Goal: Use online tool/utility: Utilize a website feature to perform a specific function

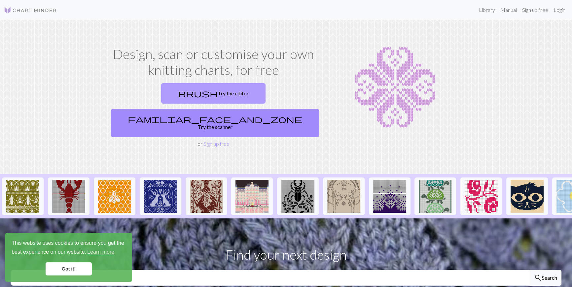
click at [164, 92] on link "brush Try the editor" at bounding box center [213, 93] width 104 height 20
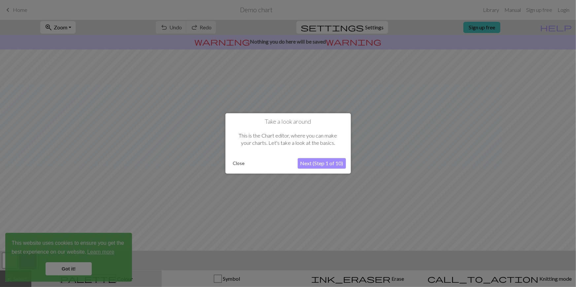
click at [234, 160] on button "Close" at bounding box center [238, 164] width 17 height 10
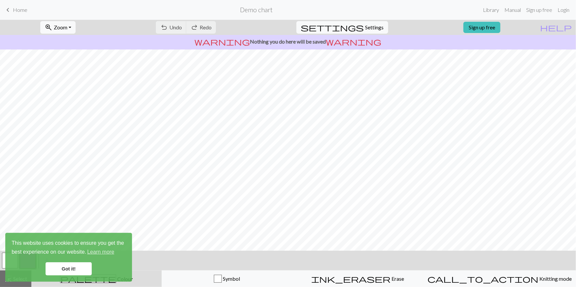
click at [15, 12] on span "Home" at bounding box center [20, 10] width 15 height 6
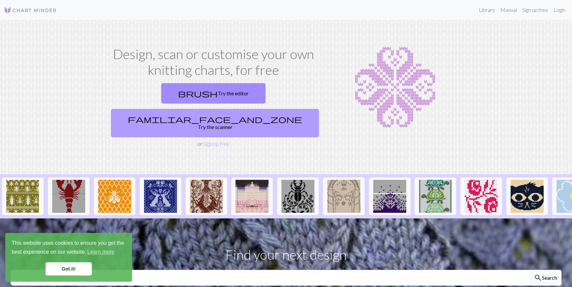
click at [260, 109] on link "familiar_face_and_zone Try the scanner" at bounding box center [215, 123] width 208 height 28
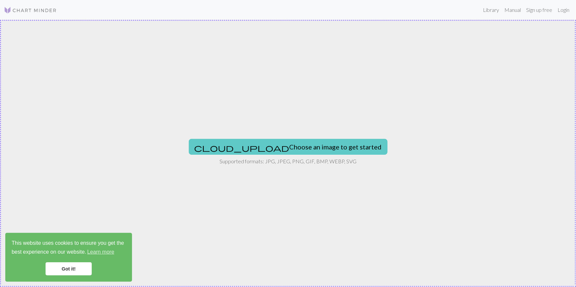
click at [291, 148] on button "cloud_upload Choose an image to get started" at bounding box center [288, 147] width 199 height 16
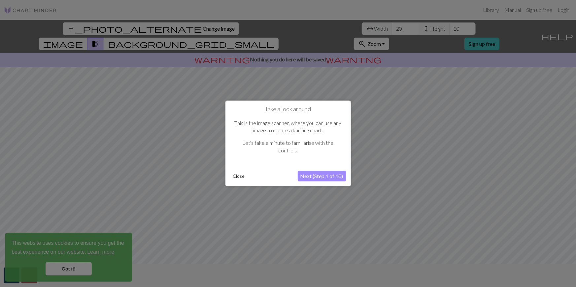
click at [309, 176] on button "Next (Step 1 of 10)" at bounding box center [322, 176] width 48 height 11
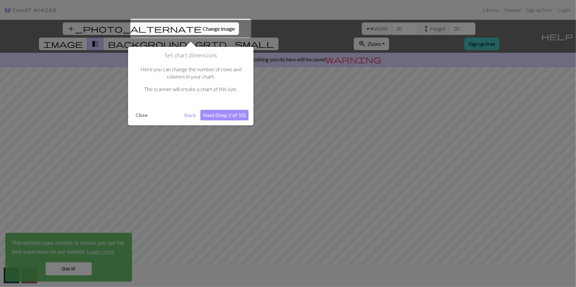
click at [220, 117] on button "Next (Step 2 of 10)" at bounding box center [224, 115] width 48 height 11
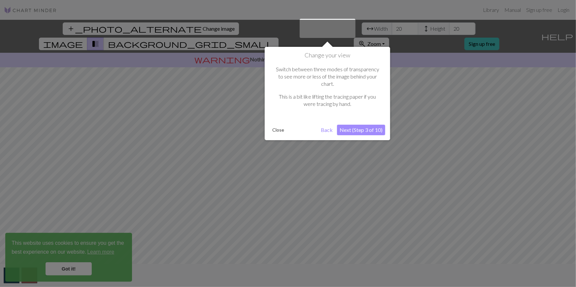
click at [356, 125] on button "Next (Step 3 of 10)" at bounding box center [361, 130] width 48 height 11
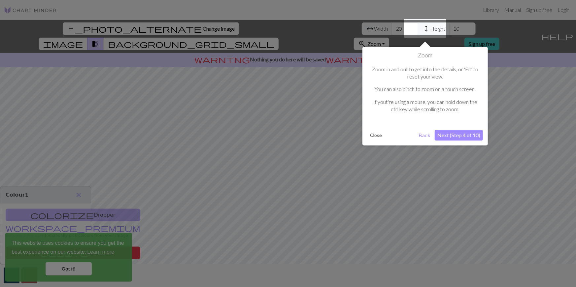
click at [463, 134] on button "Next (Step 4 of 10)" at bounding box center [459, 135] width 48 height 11
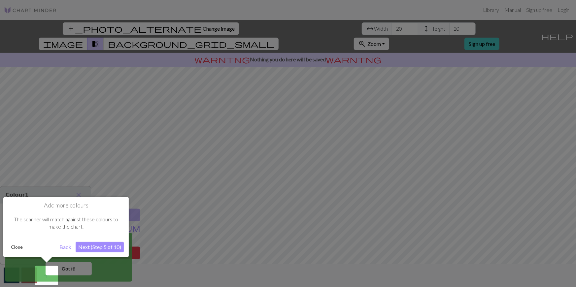
click at [96, 248] on button "Next (Step 5 of 10)" at bounding box center [100, 247] width 48 height 11
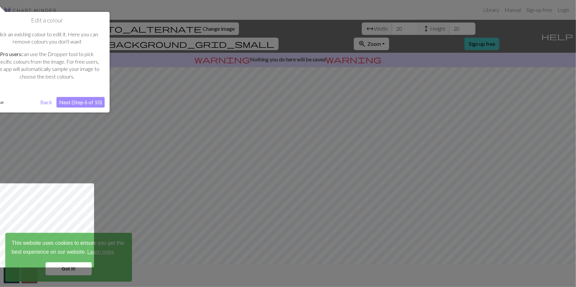
click at [83, 106] on button "Next (Step 6 of 10)" at bounding box center [80, 102] width 48 height 11
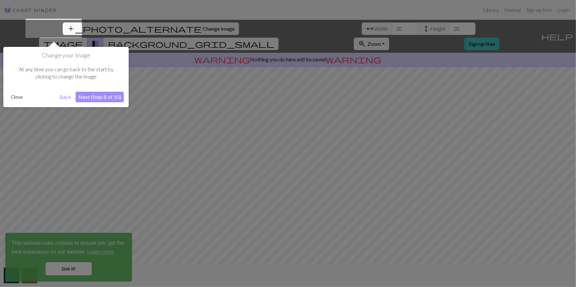
click at [20, 96] on button "Close" at bounding box center [16, 97] width 17 height 10
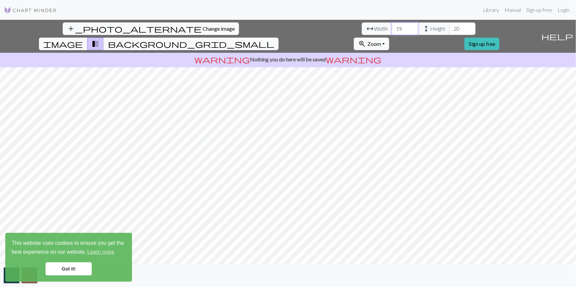
click at [392, 31] on input "19" at bounding box center [405, 28] width 26 height 13
click at [392, 31] on input "18" at bounding box center [405, 28] width 26 height 13
click at [392, 31] on input "17" at bounding box center [405, 28] width 26 height 13
click at [392, 32] on input "16" at bounding box center [405, 28] width 26 height 13
click at [392, 32] on input "15" at bounding box center [405, 28] width 26 height 13
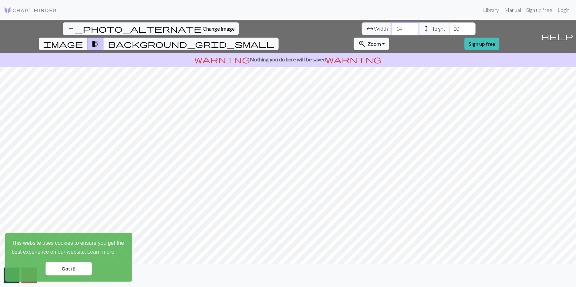
click at [392, 32] on input "14" at bounding box center [405, 28] width 26 height 13
click at [392, 32] on input "13" at bounding box center [405, 28] width 26 height 13
click at [392, 25] on input "14" at bounding box center [405, 28] width 26 height 13
click at [392, 25] on input "15" at bounding box center [405, 28] width 26 height 13
click at [392, 25] on input "16" at bounding box center [405, 28] width 26 height 13
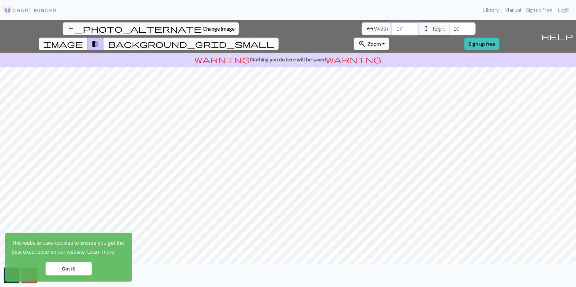
click at [392, 25] on input "17" at bounding box center [405, 28] width 26 height 13
click at [392, 25] on input "18" at bounding box center [405, 28] width 26 height 13
click at [392, 25] on input "19" at bounding box center [405, 28] width 26 height 13
click at [392, 25] on input "20" at bounding box center [405, 28] width 26 height 13
click at [392, 25] on input "21" at bounding box center [405, 28] width 26 height 13
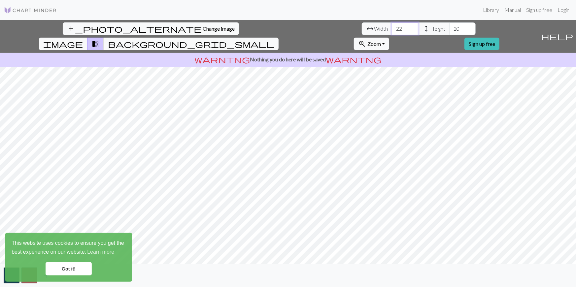
click at [392, 25] on input "22" at bounding box center [405, 28] width 26 height 13
click at [392, 25] on input "23" at bounding box center [405, 28] width 26 height 13
click at [392, 25] on input "24" at bounding box center [405, 28] width 26 height 13
click at [392, 25] on input "25" at bounding box center [405, 28] width 26 height 13
click at [392, 25] on input "26" at bounding box center [405, 28] width 26 height 13
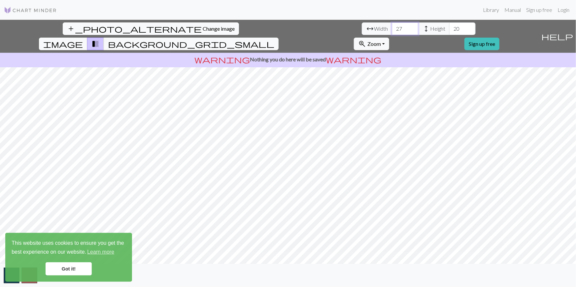
click at [392, 25] on input "27" at bounding box center [405, 28] width 26 height 13
click at [392, 25] on input "28" at bounding box center [405, 28] width 26 height 13
click at [392, 25] on input "29" at bounding box center [405, 28] width 26 height 13
click at [392, 25] on input "30" at bounding box center [405, 28] width 26 height 13
click at [392, 25] on input "31" at bounding box center [405, 28] width 26 height 13
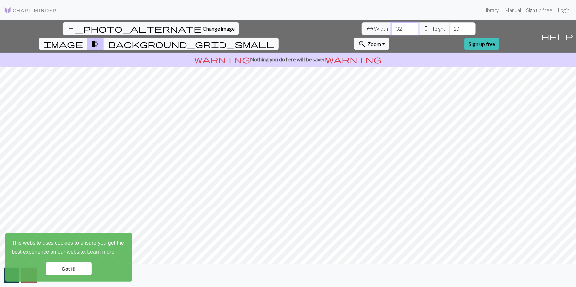
click at [392, 25] on input "32" at bounding box center [405, 28] width 26 height 13
click at [392, 25] on input "33" at bounding box center [405, 28] width 26 height 13
click at [392, 25] on input "34" at bounding box center [405, 28] width 26 height 13
type input "3"
click at [392, 28] on input "21" at bounding box center [405, 28] width 26 height 13
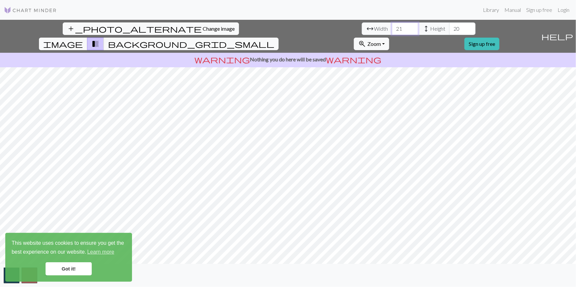
click at [392, 33] on input "21" at bounding box center [405, 28] width 26 height 13
type input "20"
click at [392, 29] on input "20" at bounding box center [405, 28] width 26 height 13
click at [68, 270] on link "Got it!" at bounding box center [69, 268] width 46 height 13
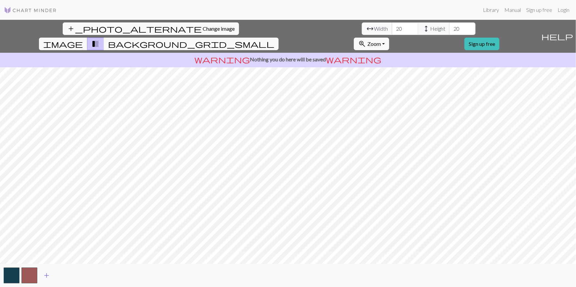
click at [50, 275] on span "add" at bounding box center [47, 275] width 8 height 9
click at [62, 277] on span "add" at bounding box center [64, 275] width 8 height 9
click at [81, 277] on span "add" at bounding box center [82, 275] width 8 height 9
click at [95, 276] on button "add" at bounding box center [100, 275] width 17 height 13
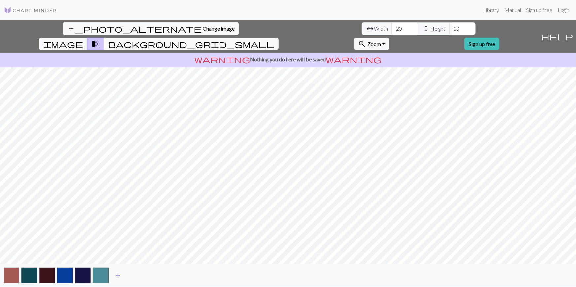
click at [118, 276] on span "add" at bounding box center [118, 275] width 8 height 9
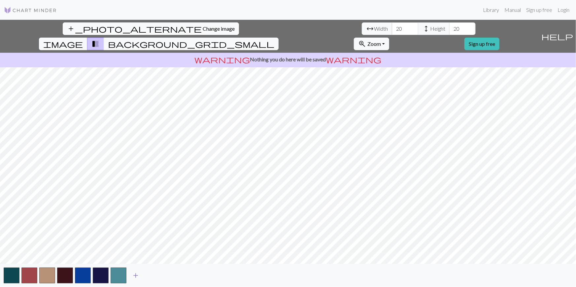
click at [134, 276] on span "add" at bounding box center [136, 275] width 8 height 9
click at [152, 276] on span "add" at bounding box center [154, 275] width 8 height 9
click at [174, 276] on span "add" at bounding box center [171, 275] width 8 height 9
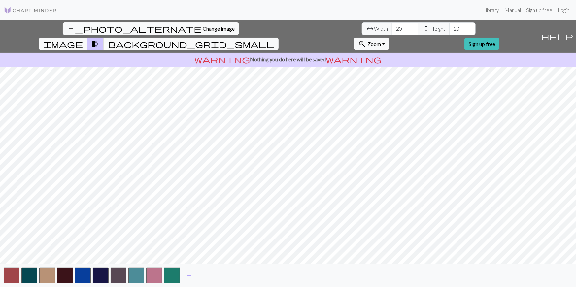
drag, startPoint x: 58, startPoint y: 30, endPoint x: 315, endPoint y: 16, distance: 257.2
click at [203, 30] on span "Change image" at bounding box center [219, 28] width 32 height 6
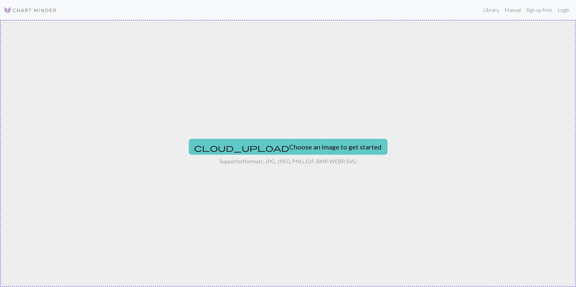
click at [258, 139] on button "cloud_upload Choose an image to get started" at bounding box center [288, 147] width 199 height 16
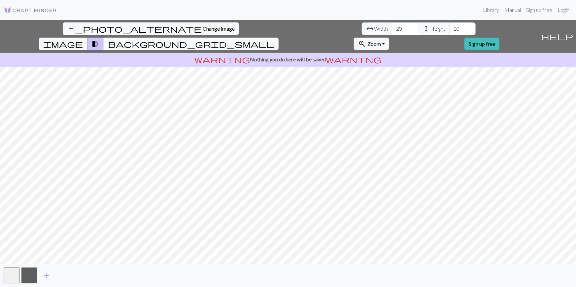
click at [279, 38] on button "background_grid_small" at bounding box center [191, 44] width 175 height 13
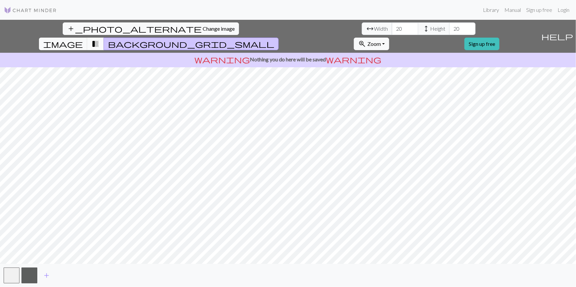
click at [99, 39] on span "transition_fade" at bounding box center [95, 43] width 8 height 9
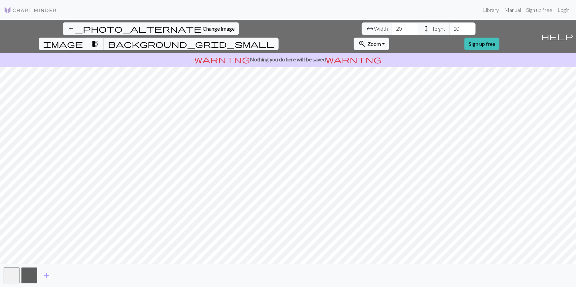
click at [389, 38] on button "zoom_in Zoom Zoom" at bounding box center [371, 44] width 35 height 13
click at [339, 229] on div "add_photo_alternate Change image arrow_range Width 20 height Height 20 image tr…" at bounding box center [288, 153] width 576 height 267
click at [392, 31] on input "19" at bounding box center [405, 28] width 26 height 13
click at [392, 31] on input "18" at bounding box center [405, 28] width 26 height 13
click at [392, 31] on input "17" at bounding box center [405, 28] width 26 height 13
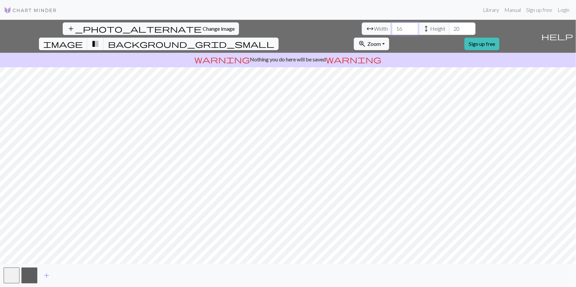
click at [392, 31] on input "16" at bounding box center [405, 28] width 26 height 13
click at [392, 31] on input "15" at bounding box center [405, 28] width 26 height 13
click at [392, 31] on input "14" at bounding box center [405, 28] width 26 height 13
click at [392, 31] on input "13" at bounding box center [405, 28] width 26 height 13
click at [392, 31] on input "12" at bounding box center [405, 28] width 26 height 13
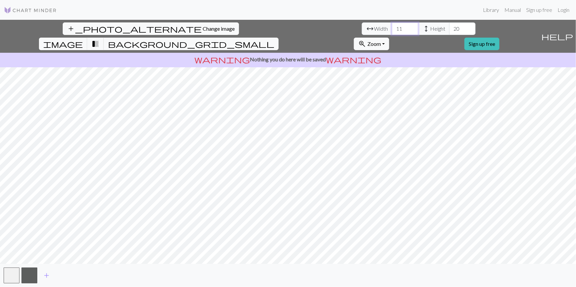
click at [392, 31] on input "11" at bounding box center [405, 28] width 26 height 13
click at [392, 31] on input "10" at bounding box center [405, 28] width 26 height 13
click at [392, 31] on input "9" at bounding box center [405, 28] width 26 height 13
click at [392, 31] on input "8" at bounding box center [405, 28] width 26 height 13
click at [392, 31] on input "7" at bounding box center [405, 28] width 26 height 13
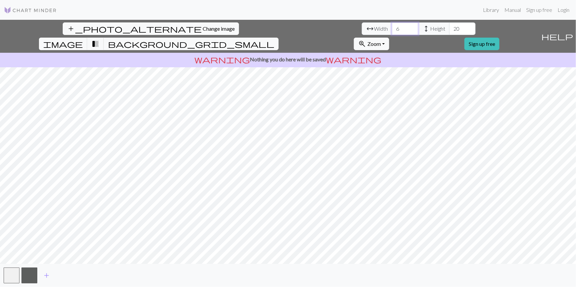
click at [392, 30] on input "6" at bounding box center [405, 28] width 26 height 13
click at [392, 30] on input "5" at bounding box center [405, 28] width 26 height 13
click at [392, 30] on input "4" at bounding box center [405, 28] width 26 height 13
click at [392, 30] on input "3" at bounding box center [405, 28] width 26 height 13
click at [392, 30] on input "2" at bounding box center [405, 28] width 26 height 13
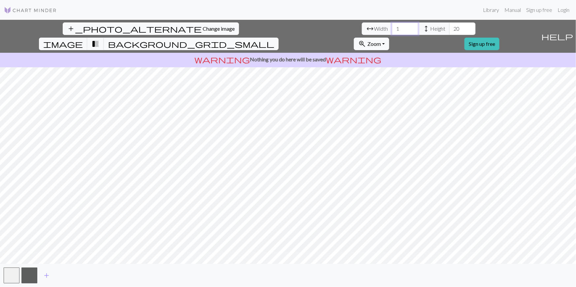
click at [392, 30] on input "1" at bounding box center [405, 28] width 26 height 13
click at [392, 30] on input "0" at bounding box center [405, 28] width 26 height 13
click at [392, 30] on input "-1" at bounding box center [405, 28] width 26 height 13
click at [392, 30] on input "-2" at bounding box center [405, 28] width 26 height 13
click at [392, 25] on input "-1" at bounding box center [405, 28] width 26 height 13
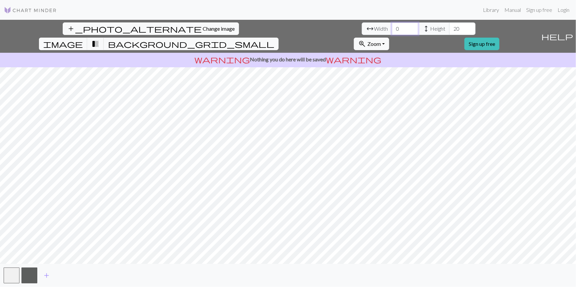
click at [392, 25] on input "0" at bounding box center [405, 28] width 26 height 13
click at [392, 25] on input "1" at bounding box center [405, 28] width 26 height 13
click at [392, 25] on input "2" at bounding box center [405, 28] width 26 height 13
click at [392, 25] on input "3" at bounding box center [405, 28] width 26 height 13
click at [392, 25] on input "4" at bounding box center [405, 28] width 26 height 13
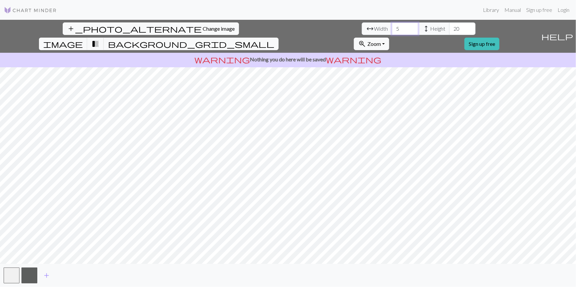
click at [392, 25] on input "5" at bounding box center [405, 28] width 26 height 13
click at [392, 25] on input "6" at bounding box center [405, 28] width 26 height 13
click at [392, 25] on input "7" at bounding box center [405, 28] width 26 height 13
click at [392, 25] on input "8" at bounding box center [405, 28] width 26 height 13
click at [392, 25] on input "9" at bounding box center [405, 28] width 26 height 13
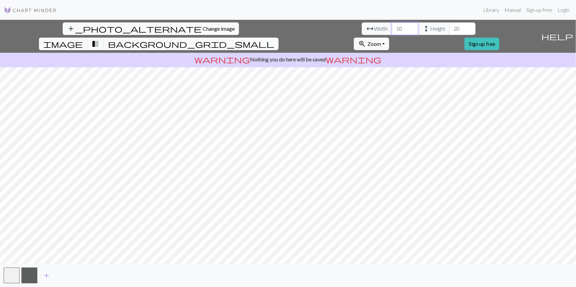
click at [392, 25] on input "10" at bounding box center [405, 28] width 26 height 13
click at [392, 25] on input "11" at bounding box center [405, 28] width 26 height 13
click at [392, 25] on input "12" at bounding box center [405, 28] width 26 height 13
click at [392, 25] on input "13" at bounding box center [405, 28] width 26 height 13
click at [392, 25] on input "14" at bounding box center [405, 28] width 26 height 13
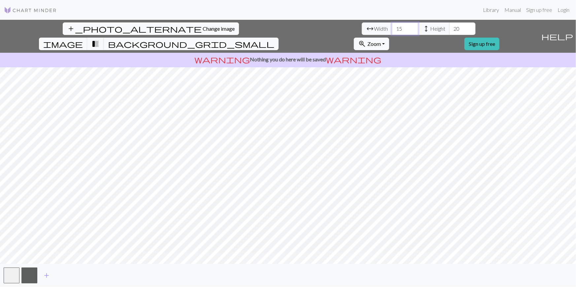
click at [392, 25] on input "15" at bounding box center [405, 28] width 26 height 13
click at [392, 25] on input "16" at bounding box center [405, 28] width 26 height 13
click at [392, 25] on input "17" at bounding box center [405, 28] width 26 height 13
click at [392, 25] on input "18" at bounding box center [405, 28] width 26 height 13
click at [392, 25] on input "19" at bounding box center [405, 28] width 26 height 13
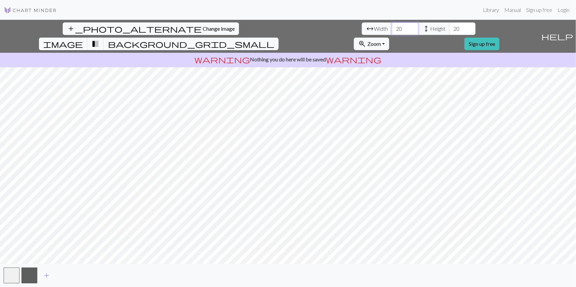
click at [392, 25] on input "20" at bounding box center [405, 28] width 26 height 13
click at [392, 25] on input "21" at bounding box center [405, 28] width 26 height 13
click at [392, 25] on input "22" at bounding box center [405, 28] width 26 height 13
click at [392, 25] on input "23" at bounding box center [405, 28] width 26 height 13
click at [392, 25] on input "24" at bounding box center [405, 28] width 26 height 13
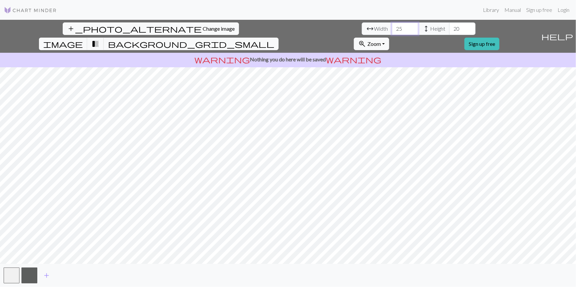
click at [392, 25] on input "25" at bounding box center [405, 28] width 26 height 13
click at [392, 25] on input "26" at bounding box center [405, 28] width 26 height 13
click at [392, 25] on input "27" at bounding box center [405, 28] width 26 height 13
click at [392, 25] on input "28" at bounding box center [405, 28] width 26 height 13
click at [392, 25] on input "29" at bounding box center [405, 28] width 26 height 13
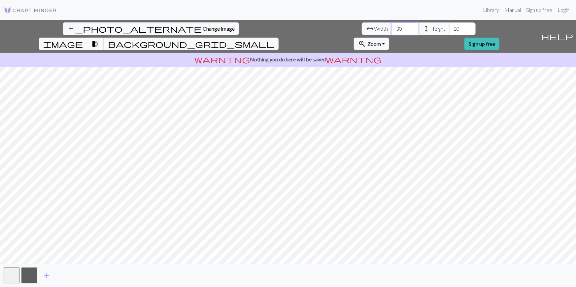
click at [392, 25] on input "30" at bounding box center [405, 28] width 26 height 13
click at [392, 25] on input "31" at bounding box center [405, 28] width 26 height 13
click at [392, 25] on input "32" at bounding box center [405, 28] width 26 height 13
click at [392, 25] on input "33" at bounding box center [405, 28] width 26 height 13
click at [392, 25] on input "34" at bounding box center [405, 28] width 26 height 13
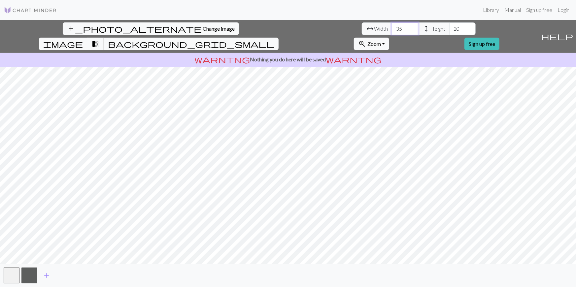
click at [392, 25] on input "35" at bounding box center [405, 28] width 26 height 13
click at [392, 25] on input "36" at bounding box center [405, 28] width 26 height 13
click at [392, 25] on input "37" at bounding box center [405, 28] width 26 height 13
click at [392, 25] on input "38" at bounding box center [405, 28] width 26 height 13
click at [392, 25] on input "39" at bounding box center [405, 28] width 26 height 13
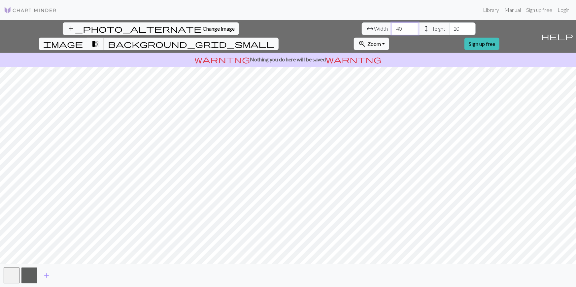
click at [392, 25] on input "40" at bounding box center [405, 28] width 26 height 13
click at [392, 25] on input "41" at bounding box center [405, 28] width 26 height 13
click at [392, 25] on input "42" at bounding box center [405, 28] width 26 height 13
click at [392, 25] on input "43" at bounding box center [405, 28] width 26 height 13
click at [392, 25] on input "44" at bounding box center [405, 28] width 26 height 13
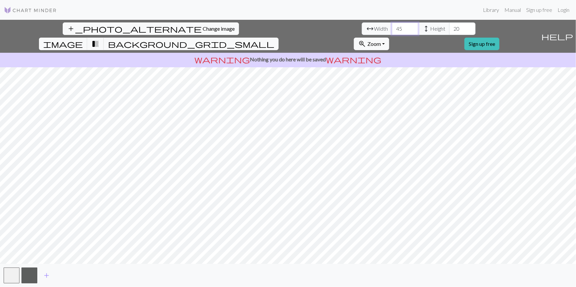
click at [392, 25] on input "45" at bounding box center [405, 28] width 26 height 13
click at [392, 25] on input "46" at bounding box center [405, 28] width 26 height 13
click at [392, 25] on input "47" at bounding box center [405, 28] width 26 height 13
click at [392, 25] on input "48" at bounding box center [405, 28] width 26 height 13
click at [392, 25] on input "49" at bounding box center [405, 28] width 26 height 13
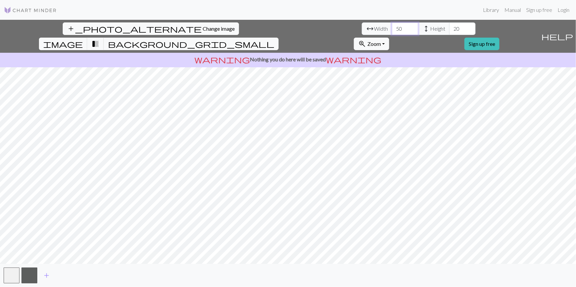
click at [392, 25] on input "50" at bounding box center [405, 28] width 26 height 13
click at [392, 25] on input "51" at bounding box center [405, 28] width 26 height 13
click at [392, 25] on input "52" at bounding box center [405, 28] width 26 height 13
click at [392, 25] on input "53" at bounding box center [405, 28] width 26 height 13
click at [392, 25] on input "54" at bounding box center [405, 28] width 26 height 13
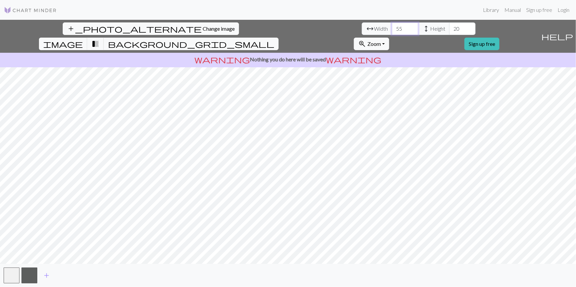
click at [392, 25] on input "55" at bounding box center [405, 28] width 26 height 13
click at [392, 25] on input "56" at bounding box center [405, 28] width 26 height 13
click at [392, 25] on input "57" at bounding box center [405, 28] width 26 height 13
click at [392, 25] on input "58" at bounding box center [405, 28] width 26 height 13
click at [392, 25] on input "59" at bounding box center [405, 28] width 26 height 13
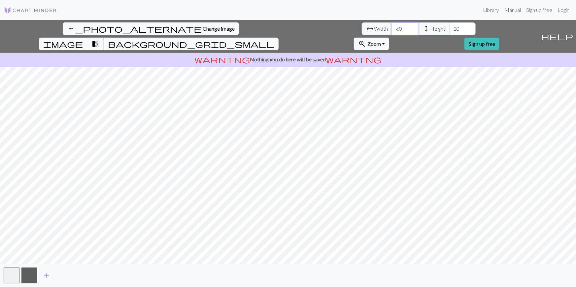
click at [392, 25] on input "60" at bounding box center [405, 28] width 26 height 13
click at [392, 25] on input "61" at bounding box center [405, 28] width 26 height 13
click at [392, 25] on input "62" at bounding box center [405, 28] width 26 height 13
click at [392, 25] on input "63" at bounding box center [405, 28] width 26 height 13
click at [392, 25] on input "64" at bounding box center [405, 28] width 26 height 13
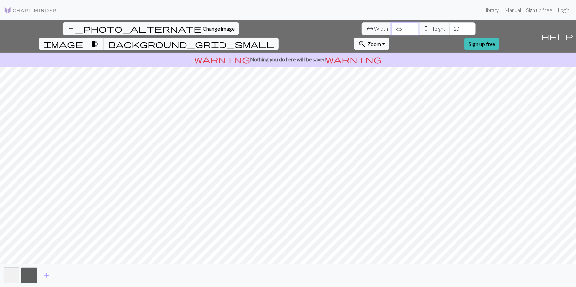
click at [392, 25] on input "65" at bounding box center [405, 28] width 26 height 13
click at [392, 25] on input "66" at bounding box center [405, 28] width 26 height 13
type input "67"
click at [392, 25] on input "67" at bounding box center [405, 28] width 26 height 13
click at [422, 26] on span "height" at bounding box center [426, 28] width 8 height 9
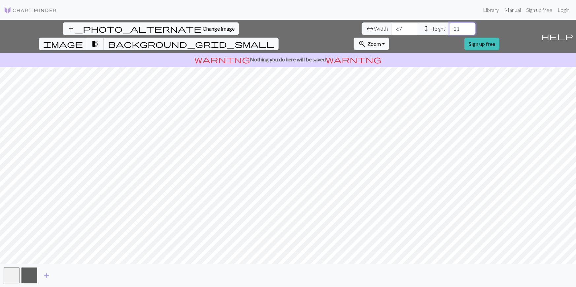
click at [449, 27] on input "21" at bounding box center [462, 28] width 26 height 13
click at [449, 27] on input "22" at bounding box center [462, 28] width 26 height 13
click at [449, 27] on input "23" at bounding box center [462, 28] width 26 height 13
click at [449, 27] on input "24" at bounding box center [462, 28] width 26 height 13
click at [449, 27] on input "25" at bounding box center [462, 28] width 26 height 13
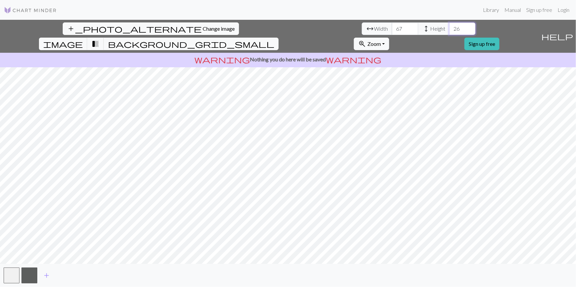
click at [449, 27] on input "26" at bounding box center [462, 28] width 26 height 13
click at [449, 27] on input "27" at bounding box center [462, 28] width 26 height 13
click at [449, 27] on input "28" at bounding box center [462, 28] width 26 height 13
click at [449, 27] on input "29" at bounding box center [462, 28] width 26 height 13
click at [449, 27] on input "30" at bounding box center [462, 28] width 26 height 13
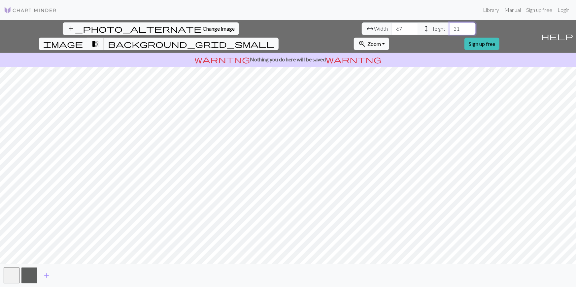
click at [449, 27] on input "31" at bounding box center [462, 28] width 26 height 13
click at [449, 27] on input "32" at bounding box center [462, 28] width 26 height 13
click at [449, 27] on input "33" at bounding box center [462, 28] width 26 height 13
click at [449, 27] on input "34" at bounding box center [462, 28] width 26 height 13
click at [449, 27] on input "35" at bounding box center [462, 28] width 26 height 13
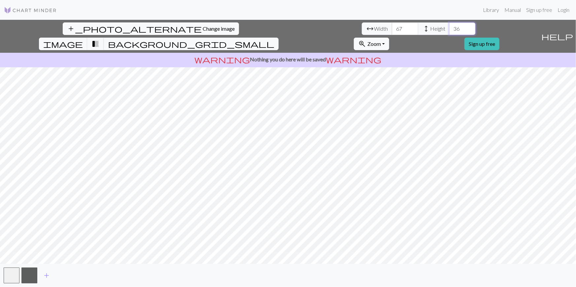
click at [449, 27] on input "36" at bounding box center [462, 28] width 26 height 13
click at [449, 27] on input "37" at bounding box center [462, 28] width 26 height 13
click at [449, 27] on input "38" at bounding box center [462, 28] width 26 height 13
click at [449, 27] on input "39" at bounding box center [462, 28] width 26 height 13
click at [449, 27] on input "40" at bounding box center [462, 28] width 26 height 13
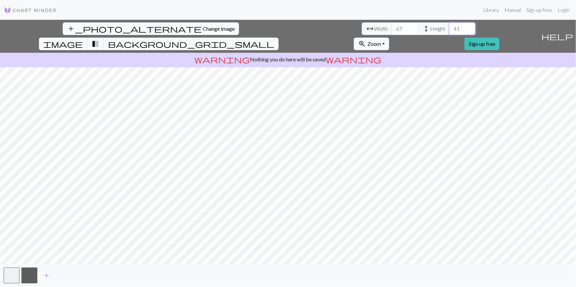
click at [449, 27] on input "41" at bounding box center [462, 28] width 26 height 13
click at [449, 27] on input "42" at bounding box center [462, 28] width 26 height 13
click at [449, 27] on input "44" at bounding box center [462, 28] width 26 height 13
click at [449, 27] on input "45" at bounding box center [462, 28] width 26 height 13
click at [449, 27] on input "46" at bounding box center [462, 28] width 26 height 13
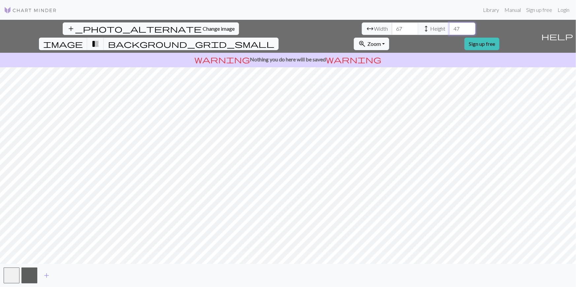
click at [449, 27] on input "47" at bounding box center [462, 28] width 26 height 13
click at [449, 27] on input "48" at bounding box center [462, 28] width 26 height 13
click at [449, 27] on input "49" at bounding box center [462, 28] width 26 height 13
click at [449, 27] on input "50" at bounding box center [462, 28] width 26 height 13
click at [449, 27] on input "51" at bounding box center [462, 28] width 26 height 13
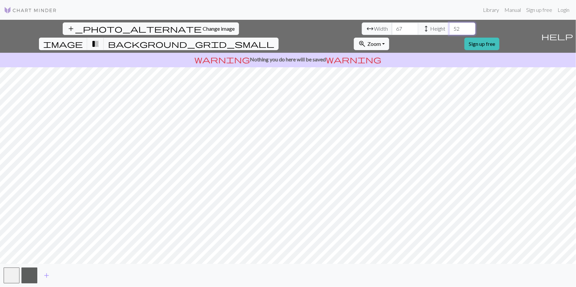
click at [449, 27] on input "52" at bounding box center [462, 28] width 26 height 13
click at [449, 27] on input "53" at bounding box center [462, 28] width 26 height 13
click at [449, 27] on input "54" at bounding box center [462, 28] width 26 height 13
click at [449, 27] on input "55" at bounding box center [462, 28] width 26 height 13
click at [449, 27] on input "56" at bounding box center [462, 28] width 26 height 13
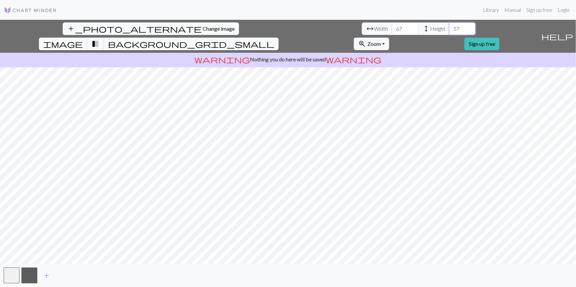
click at [449, 27] on input "57" at bounding box center [462, 28] width 26 height 13
click at [449, 27] on input "58" at bounding box center [462, 28] width 26 height 13
click at [449, 27] on input "59" at bounding box center [462, 28] width 26 height 13
click at [449, 27] on input "60" at bounding box center [462, 28] width 26 height 13
click at [449, 27] on input "61" at bounding box center [462, 28] width 26 height 13
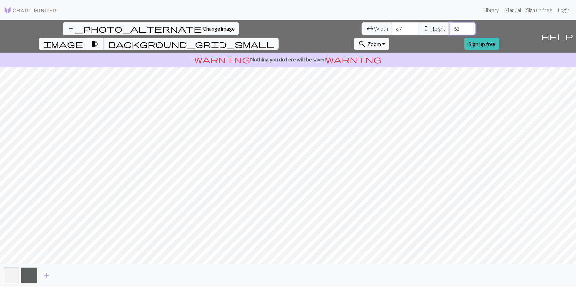
click at [449, 27] on input "62" at bounding box center [462, 28] width 26 height 13
click at [449, 27] on input "63" at bounding box center [462, 28] width 26 height 13
click at [449, 27] on input "64" at bounding box center [462, 28] width 26 height 13
click at [449, 27] on input "65" at bounding box center [462, 28] width 26 height 13
click at [449, 27] on input "66" at bounding box center [462, 28] width 26 height 13
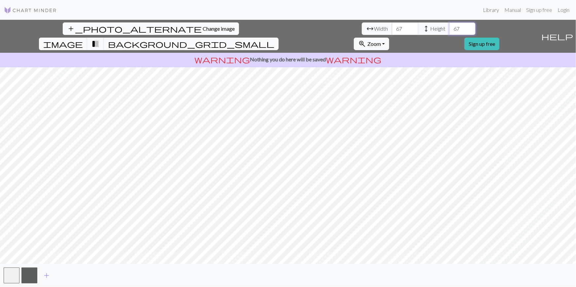
type input "67"
click at [449, 27] on input "67" at bounding box center [462, 28] width 26 height 13
click at [392, 25] on input "68" at bounding box center [405, 28] width 26 height 13
click at [392, 25] on input "69" at bounding box center [405, 28] width 26 height 13
click at [392, 25] on input "70" at bounding box center [405, 28] width 26 height 13
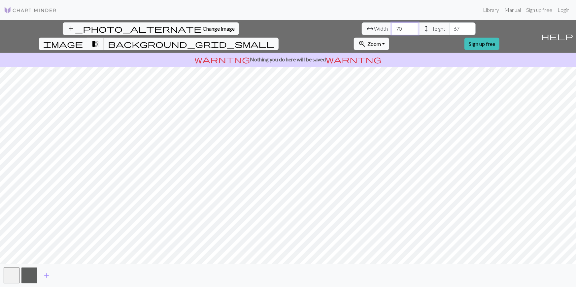
click at [392, 25] on input "71" at bounding box center [405, 28] width 26 height 13
click at [392, 25] on input "72" at bounding box center [405, 28] width 26 height 13
click at [392, 25] on input "73" at bounding box center [405, 28] width 26 height 13
click at [392, 25] on input "74" at bounding box center [405, 28] width 26 height 13
click at [392, 25] on input "75" at bounding box center [405, 28] width 26 height 13
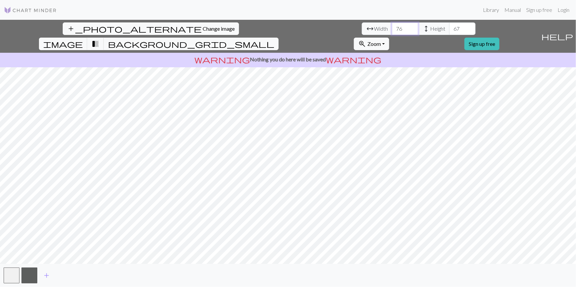
click at [392, 25] on input "76" at bounding box center [405, 28] width 26 height 13
click at [392, 25] on input "77" at bounding box center [405, 28] width 26 height 13
click at [392, 26] on input "78" at bounding box center [405, 28] width 26 height 13
click at [392, 26] on input "79" at bounding box center [405, 28] width 26 height 13
type input "80"
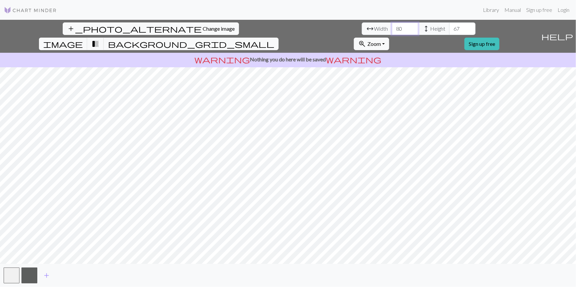
click at [392, 26] on input "80" at bounding box center [405, 28] width 26 height 13
click at [449, 27] on input "68" at bounding box center [462, 28] width 26 height 13
click at [449, 27] on input "69" at bounding box center [462, 28] width 26 height 13
click at [449, 27] on input "70" at bounding box center [462, 28] width 26 height 13
click at [449, 27] on input "71" at bounding box center [462, 28] width 26 height 13
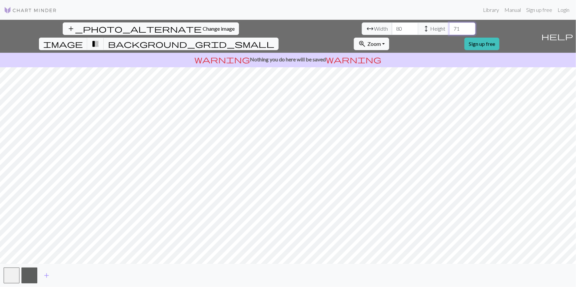
click at [449, 27] on input "72" at bounding box center [462, 28] width 26 height 13
click at [449, 27] on input "73" at bounding box center [462, 28] width 26 height 13
click at [449, 27] on input "74" at bounding box center [462, 28] width 26 height 13
click at [449, 27] on input "75" at bounding box center [462, 28] width 26 height 13
click at [449, 27] on input "76" at bounding box center [462, 28] width 26 height 13
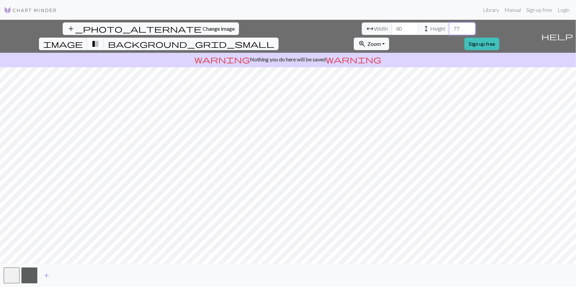
click at [449, 27] on input "77" at bounding box center [462, 28] width 26 height 13
click at [449, 27] on input "78" at bounding box center [462, 28] width 26 height 13
click at [449, 27] on input "79" at bounding box center [462, 28] width 26 height 13
click at [449, 27] on input "80" at bounding box center [462, 28] width 26 height 13
click at [449, 27] on input "81" at bounding box center [462, 28] width 26 height 13
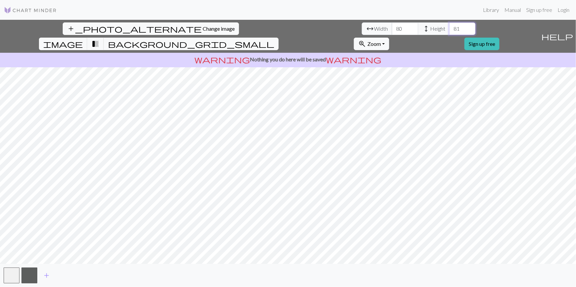
click at [449, 27] on input "82" at bounding box center [462, 28] width 26 height 13
click at [449, 31] on input "81" at bounding box center [462, 28] width 26 height 13
type input "80"
click at [449, 31] on input "80" at bounding box center [462, 28] width 26 height 13
click at [389, 38] on button "zoom_in Zoom Zoom" at bounding box center [371, 44] width 35 height 13
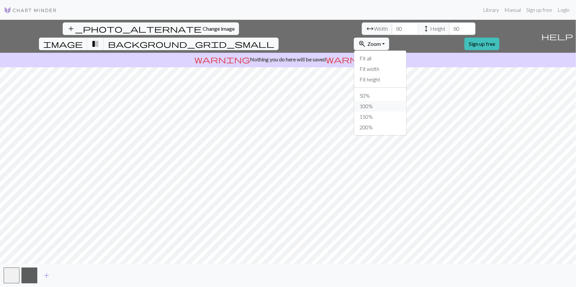
click at [406, 101] on button "100%" at bounding box center [380, 106] width 52 height 11
click at [381, 41] on span "Zoom" at bounding box center [374, 44] width 14 height 6
click at [406, 112] on button "150%" at bounding box center [380, 117] width 52 height 11
click at [389, 38] on button "zoom_in Zoom Zoom" at bounding box center [371, 44] width 35 height 13
click at [406, 112] on button "150%" at bounding box center [380, 117] width 52 height 11
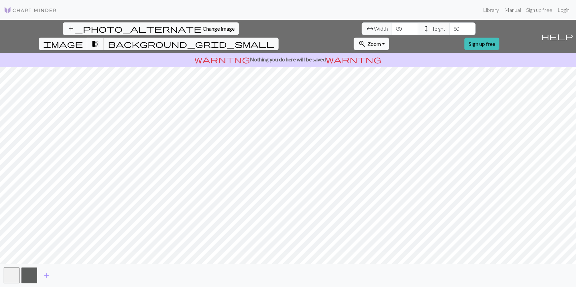
click at [366, 39] on span "zoom_in" at bounding box center [362, 43] width 8 height 9
click at [406, 122] on button "200%" at bounding box center [380, 127] width 52 height 11
drag, startPoint x: 158, startPoint y: 25, endPoint x: 153, endPoint y: 25, distance: 5.0
click at [362, 25] on div "arrow_range Width 80 height Height 80" at bounding box center [419, 28] width 114 height 13
type input "100"
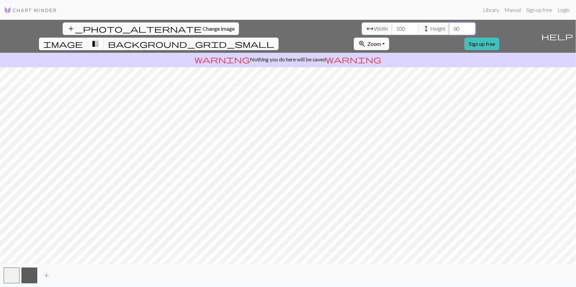
drag, startPoint x: 233, startPoint y: 24, endPoint x: 178, endPoint y: 22, distance: 54.9
click at [362, 23] on div "arrow_range Width 100 height Height 80" at bounding box center [419, 28] width 114 height 13
type input "100"
drag, startPoint x: 179, startPoint y: 27, endPoint x: 154, endPoint y: 24, distance: 24.6
click at [362, 24] on div "arrow_range Width 100 height Height 100" at bounding box center [419, 28] width 114 height 13
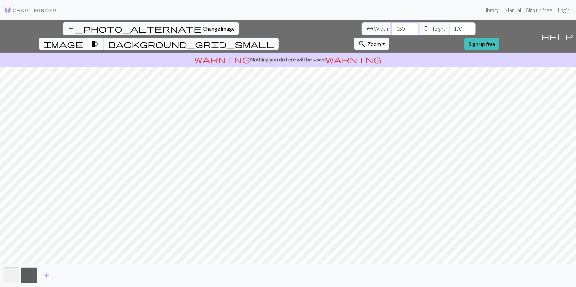
drag, startPoint x: 124, startPoint y: 22, endPoint x: 121, endPoint y: 22, distance: 3.4
click at [117, 22] on div "add_photo_alternate Change image arrow_range Width 150 height Height 100 image …" at bounding box center [269, 36] width 538 height 33
type input "20"
type input "40"
click at [392, 24] on input "21" at bounding box center [405, 28] width 26 height 13
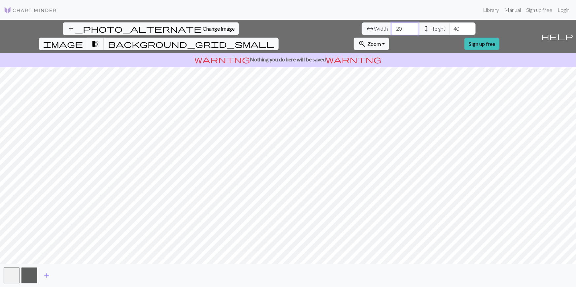
type input "20"
click at [392, 30] on input "20" at bounding box center [405, 28] width 26 height 13
click at [449, 30] on input "39" at bounding box center [462, 28] width 26 height 13
type input "40"
click at [449, 25] on input "40" at bounding box center [462, 28] width 26 height 13
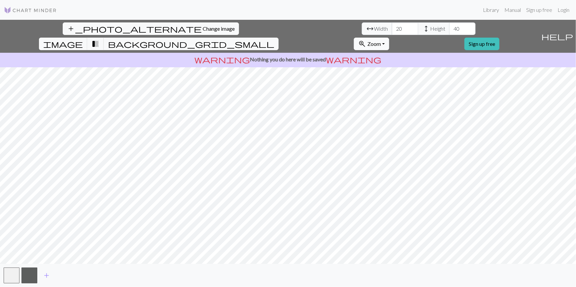
click at [381, 41] on span "Zoom" at bounding box center [374, 44] width 14 height 6
click at [406, 53] on button "Fit all" at bounding box center [380, 58] width 52 height 11
click at [381, 41] on span "Zoom" at bounding box center [374, 44] width 14 height 6
click at [406, 64] on button "Fit width" at bounding box center [380, 69] width 52 height 11
click at [389, 38] on button "zoom_in Zoom Zoom" at bounding box center [371, 44] width 35 height 13
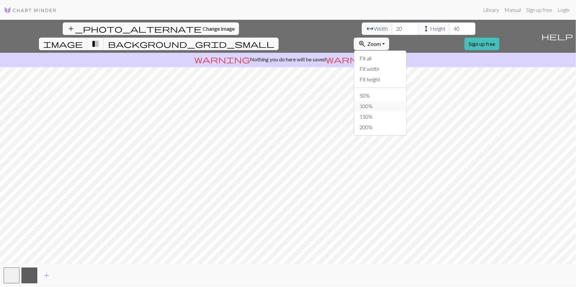
click at [406, 101] on button "100%" at bounding box center [380, 106] width 52 height 11
click at [422, 30] on span "height" at bounding box center [426, 28] width 8 height 9
click at [392, 30] on input "19" at bounding box center [405, 28] width 26 height 13
click at [392, 30] on input "18" at bounding box center [405, 28] width 26 height 13
click at [392, 30] on input "17" at bounding box center [405, 28] width 26 height 13
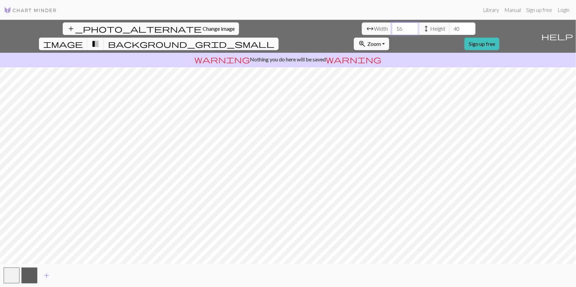
click at [392, 30] on input "16" at bounding box center [405, 28] width 26 height 13
click at [392, 30] on input "15" at bounding box center [405, 28] width 26 height 13
click at [392, 30] on input "14" at bounding box center [405, 28] width 26 height 13
click at [392, 30] on input "13" at bounding box center [405, 28] width 26 height 13
click at [392, 30] on input "12" at bounding box center [405, 28] width 26 height 13
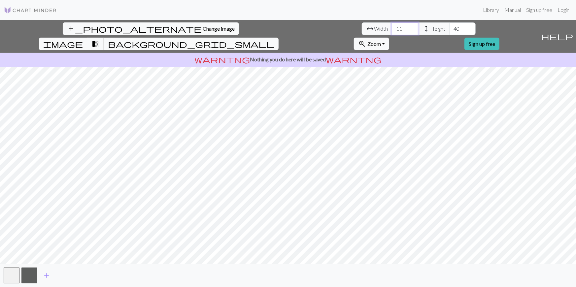
click at [392, 30] on input "11" at bounding box center [405, 28] width 26 height 13
click at [392, 24] on input "11" at bounding box center [405, 28] width 26 height 13
click at [392, 25] on input "12" at bounding box center [405, 28] width 26 height 13
click at [392, 25] on input "13" at bounding box center [405, 28] width 26 height 13
click at [392, 25] on input "14" at bounding box center [405, 28] width 26 height 13
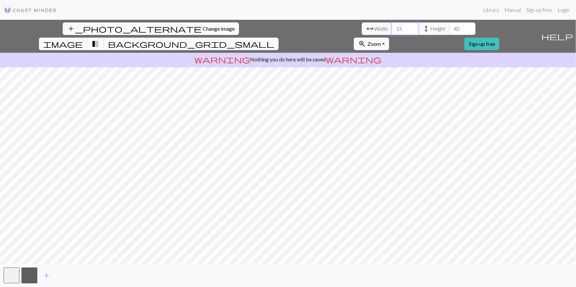
click at [392, 25] on input "15" at bounding box center [405, 28] width 26 height 13
click at [392, 25] on input "16" at bounding box center [405, 28] width 26 height 13
click at [392, 25] on input "17" at bounding box center [405, 28] width 26 height 13
click at [392, 25] on input "18" at bounding box center [405, 28] width 26 height 13
click at [392, 25] on input "19" at bounding box center [405, 28] width 26 height 13
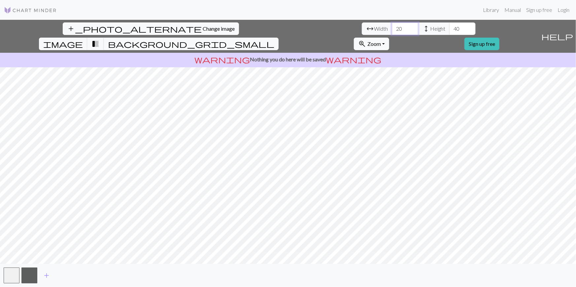
type input "20"
click at [392, 25] on input "20" at bounding box center [405, 28] width 26 height 13
click at [389, 38] on button "zoom_in Zoom Zoom" at bounding box center [371, 44] width 35 height 13
click at [406, 101] on button "100%" at bounding box center [380, 106] width 52 height 11
drag, startPoint x: 432, startPoint y: 15, endPoint x: 428, endPoint y: 29, distance: 14.3
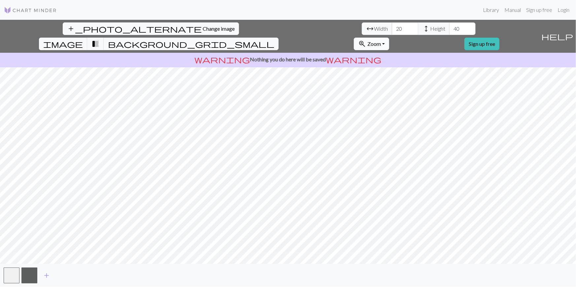
click at [431, 17] on nav "Library Manual Sign up free Login" at bounding box center [288, 10] width 576 height 20
click at [381, 41] on span "Zoom" at bounding box center [374, 44] width 14 height 6
click at [406, 53] on button "Fit all" at bounding box center [380, 58] width 52 height 11
click at [381, 41] on span "Zoom" at bounding box center [374, 44] width 14 height 6
click at [406, 112] on button "150%" at bounding box center [380, 117] width 52 height 11
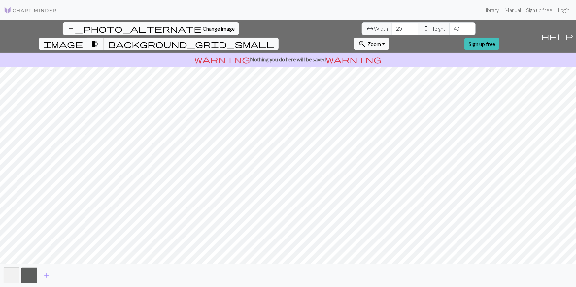
click at [203, 26] on span "Change image" at bounding box center [219, 28] width 32 height 6
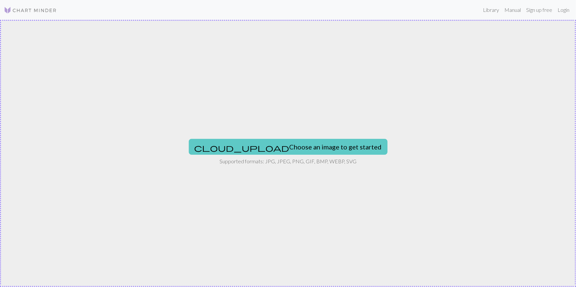
drag, startPoint x: 312, startPoint y: 134, endPoint x: 314, endPoint y: 144, distance: 9.7
click at [314, 144] on div "cloud_upload Choose an image to get started Supported formats: JPG, JPEG, PNG, …" at bounding box center [288, 153] width 576 height 267
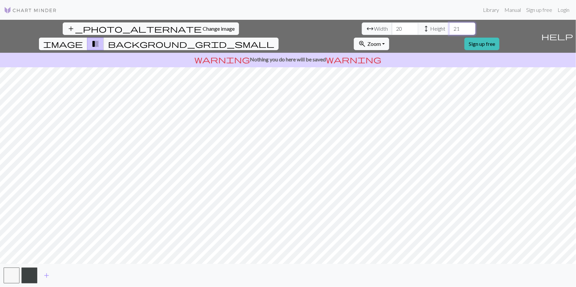
click at [449, 25] on input "21" at bounding box center [462, 28] width 26 height 13
click at [449, 25] on input "22" at bounding box center [462, 28] width 26 height 13
click at [449, 25] on input "23" at bounding box center [462, 28] width 26 height 13
click at [449, 25] on input "24" at bounding box center [462, 28] width 26 height 13
click at [449, 25] on input "25" at bounding box center [462, 28] width 26 height 13
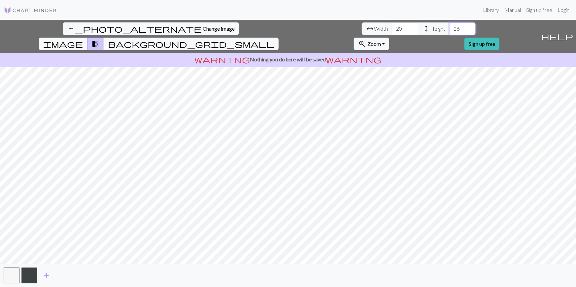
click at [449, 25] on input "26" at bounding box center [462, 28] width 26 height 13
click at [449, 25] on input "27" at bounding box center [462, 28] width 26 height 13
click at [449, 25] on input "28" at bounding box center [462, 28] width 26 height 13
click at [449, 25] on input "29" at bounding box center [462, 28] width 26 height 13
click at [449, 25] on input "30" at bounding box center [462, 28] width 26 height 13
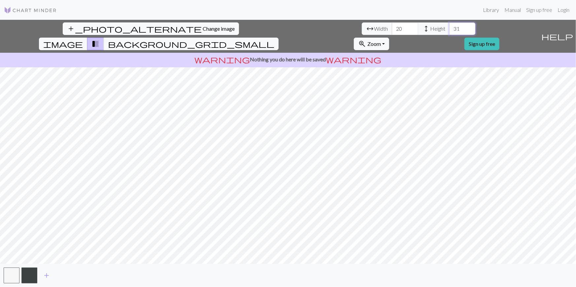
click at [449, 25] on input "31" at bounding box center [462, 28] width 26 height 13
click at [449, 25] on input "32" at bounding box center [462, 28] width 26 height 13
click at [449, 25] on input "33" at bounding box center [462, 28] width 26 height 13
click at [449, 25] on input "34" at bounding box center [462, 28] width 26 height 13
click at [449, 25] on input "35" at bounding box center [462, 28] width 26 height 13
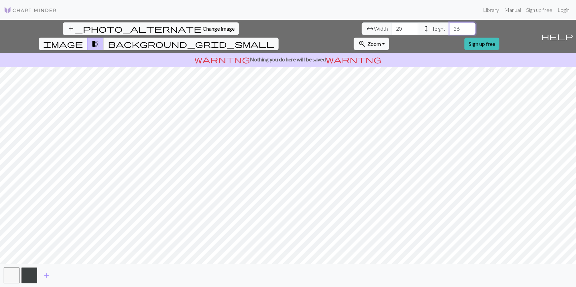
click at [449, 25] on input "36" at bounding box center [462, 28] width 26 height 13
click at [449, 25] on input "37" at bounding box center [462, 28] width 26 height 13
click at [449, 25] on input "38" at bounding box center [462, 28] width 26 height 13
click at [449, 25] on input "39" at bounding box center [462, 28] width 26 height 13
type input "40"
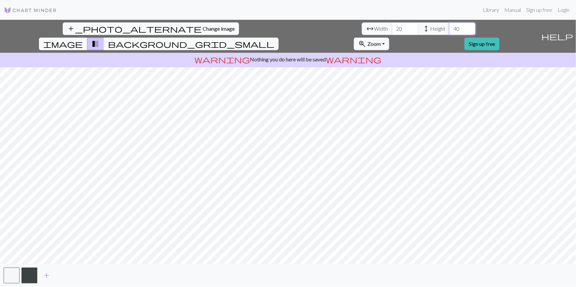
click at [449, 25] on input "40" at bounding box center [462, 28] width 26 height 13
click at [381, 41] on span "Zoom" at bounding box center [374, 44] width 14 height 6
click at [406, 101] on button "100%" at bounding box center [380, 106] width 52 height 11
click at [389, 38] on button "zoom_in Zoom Zoom" at bounding box center [371, 44] width 35 height 13
click at [406, 112] on button "150%" at bounding box center [380, 117] width 52 height 11
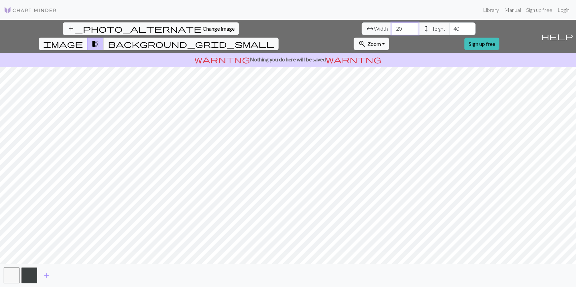
drag, startPoint x: 177, startPoint y: 27, endPoint x: 133, endPoint y: 27, distance: 43.2
click at [362, 27] on div "arrow_range Width 20 height Height 40" at bounding box center [419, 28] width 114 height 13
click at [389, 38] on button "zoom_in Zoom Zoom" at bounding box center [371, 44] width 35 height 13
click at [406, 122] on button "200%" at bounding box center [380, 127] width 52 height 11
drag, startPoint x: 178, startPoint y: 25, endPoint x: 153, endPoint y: 23, distance: 24.9
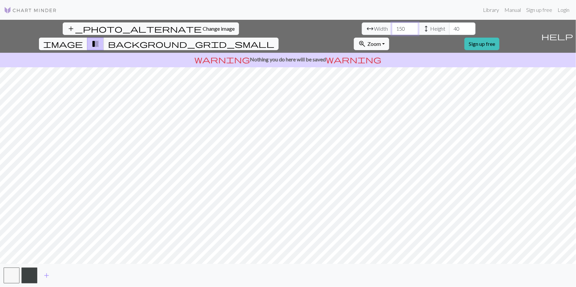
click at [362, 23] on div "arrow_range Width 150 height Height 40" at bounding box center [419, 28] width 114 height 13
type input "4"
type input "6"
type input "100"
drag, startPoint x: 234, startPoint y: 27, endPoint x: 192, endPoint y: 25, distance: 42.0
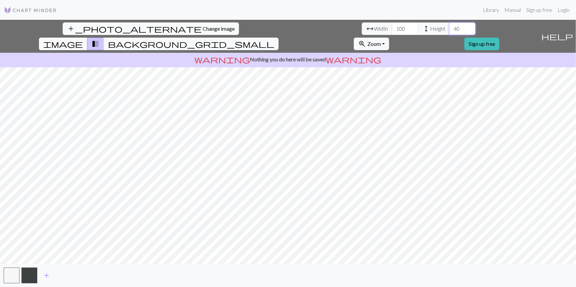
click at [362, 25] on div "arrow_range Width 100 height Height 40" at bounding box center [419, 28] width 114 height 13
type input "150"
drag, startPoint x: 177, startPoint y: 26, endPoint x: 141, endPoint y: 26, distance: 36.3
click at [362, 25] on div "arrow_range Width 100 height Height 150" at bounding box center [419, 28] width 114 height 13
type input "150"
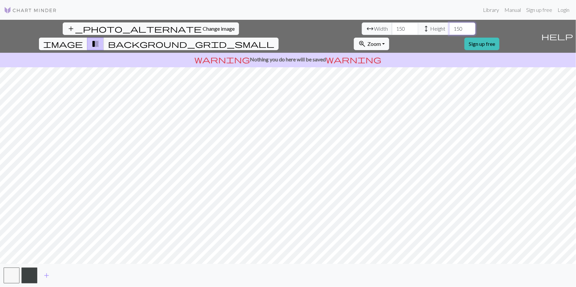
drag, startPoint x: 236, startPoint y: 28, endPoint x: 215, endPoint y: 26, distance: 20.5
click at [362, 26] on div "arrow_range Width 150 height Height 150" at bounding box center [419, 28] width 114 height 13
type input "150"
click at [389, 38] on button "zoom_in Zoom Zoom" at bounding box center [371, 44] width 35 height 13
click at [406, 53] on button "Fit all" at bounding box center [380, 58] width 52 height 11
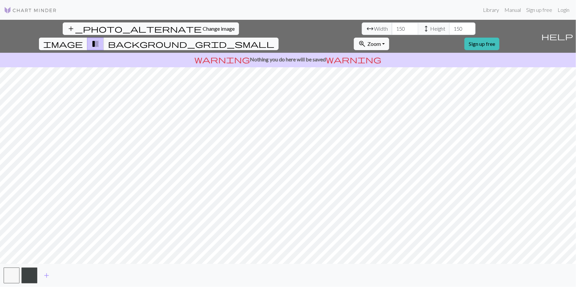
click at [70, 24] on button "add_photo_alternate Change image" at bounding box center [151, 28] width 176 height 13
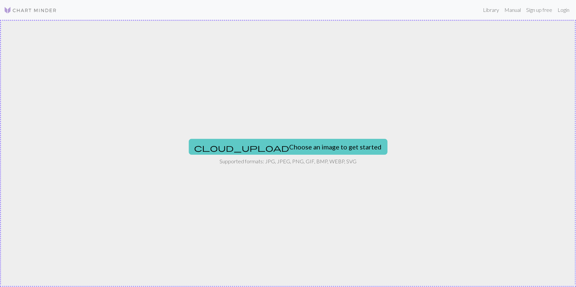
click at [296, 147] on button "cloud_upload Choose an image to get started" at bounding box center [288, 147] width 199 height 16
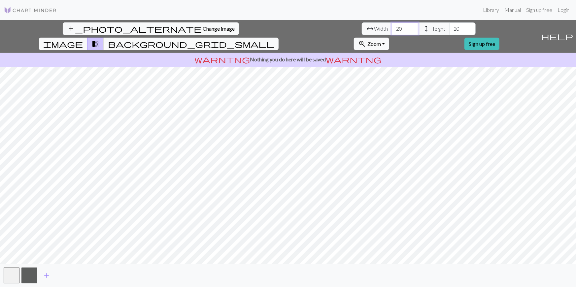
drag, startPoint x: 178, startPoint y: 24, endPoint x: 145, endPoint y: 23, distance: 32.7
click at [362, 23] on div "arrow_range Width 20 height Height 20" at bounding box center [419, 28] width 114 height 13
type input "150"
drag, startPoint x: 224, startPoint y: 26, endPoint x: 194, endPoint y: 24, distance: 30.1
click at [362, 24] on div "arrow_range Width 150 height Height 20" at bounding box center [419, 28] width 114 height 13
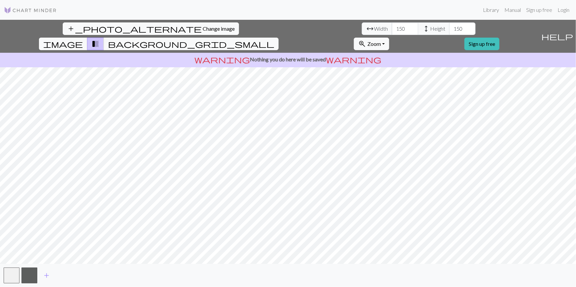
click at [428, 21] on div "add_photo_alternate Change image arrow_range Width 150 height Height 150 image …" at bounding box center [269, 36] width 538 height 33
click at [381, 41] on span "Zoom" at bounding box center [374, 44] width 14 height 6
click at [406, 122] on button "200%" at bounding box center [380, 127] width 52 height 11
drag, startPoint x: 235, startPoint y: 26, endPoint x: 227, endPoint y: 26, distance: 7.6
click at [449, 26] on input "150" at bounding box center [462, 28] width 26 height 13
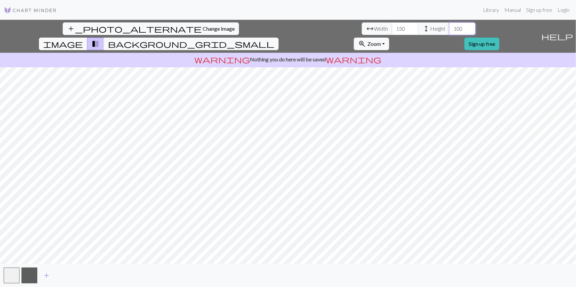
type input "100"
drag, startPoint x: 177, startPoint y: 26, endPoint x: 151, endPoint y: 25, distance: 25.5
click at [362, 24] on div "arrow_range Width 150 height Height 100" at bounding box center [419, 28] width 114 height 13
type input "100"
